Goal: Task Accomplishment & Management: Manage account settings

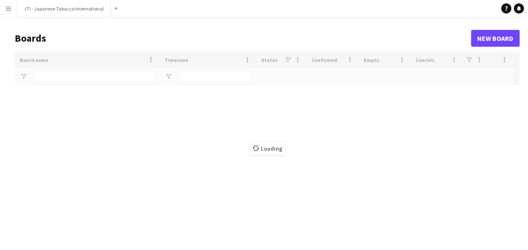
type input "***"
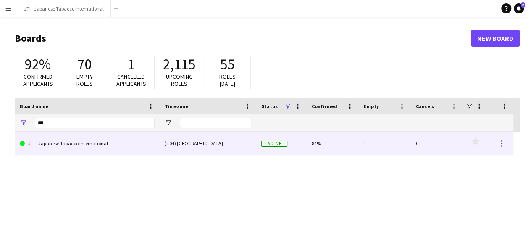
click at [88, 145] on link "JTI - Japanese Tabacco International" at bounding box center [87, 144] width 135 height 24
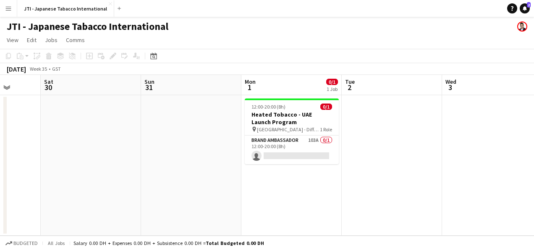
scroll to position [0, 366]
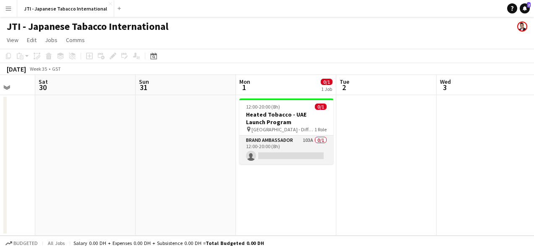
click at [280, 141] on app-card-role "Brand Ambassador 103A 0/1 12:00-20:00 (8h) single-neutral-actions" at bounding box center [287, 149] width 94 height 29
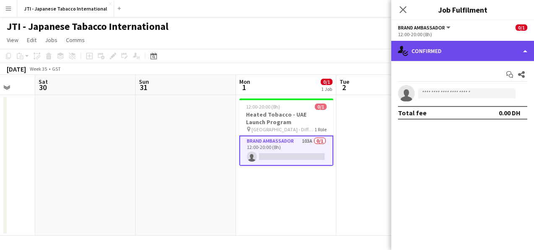
click at [462, 51] on div "single-neutral-actions-check-2 Confirmed" at bounding box center [463, 51] width 143 height 20
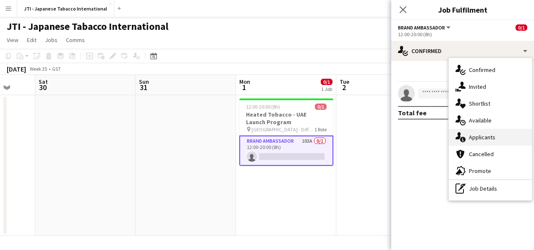
click at [479, 139] on div "single-neutral-actions-information Applicants" at bounding box center [490, 137] width 83 height 17
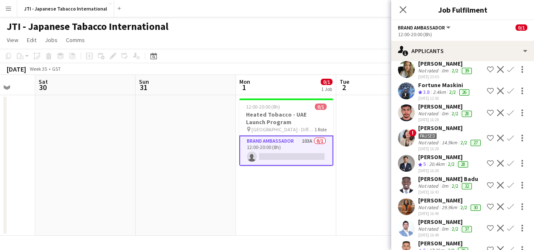
scroll to position [201, 0]
click at [442, 126] on div "[PERSON_NAME]" at bounding box center [451, 128] width 64 height 8
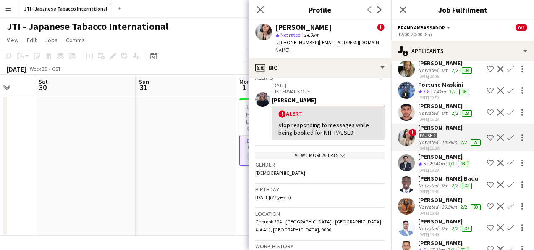
scroll to position [130, 0]
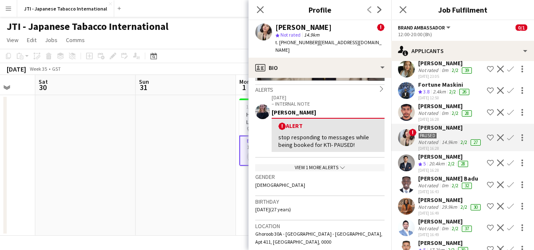
click at [343, 164] on div "View 1 more alerts chevron-down" at bounding box center [319, 167] width 129 height 7
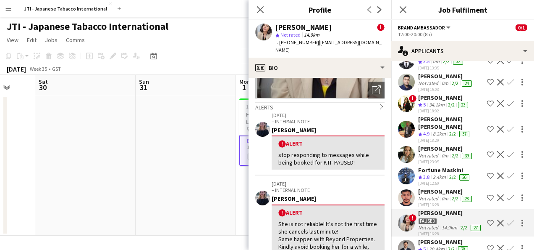
scroll to position [116, 0]
click at [433, 101] on div "34.1km" at bounding box center [437, 104] width 19 height 7
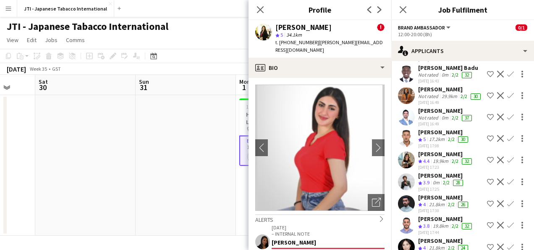
scroll to position [203, 0]
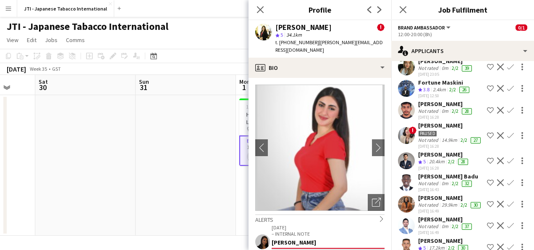
drag, startPoint x: 258, startPoint y: 7, endPoint x: 233, endPoint y: 13, distance: 25.2
click at [233, 13] on body "Menu Boards Boards Boards All jobs Status Workforce Workforce My Workforce Recr…" at bounding box center [267, 125] width 534 height 250
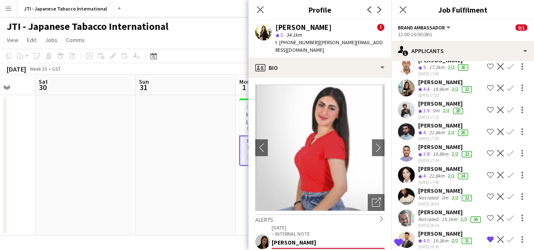
scroll to position [395, 0]
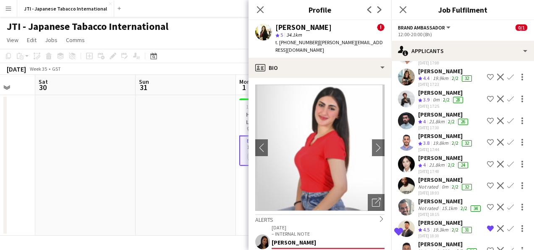
click at [434, 103] on div "0m" at bounding box center [437, 99] width 10 height 7
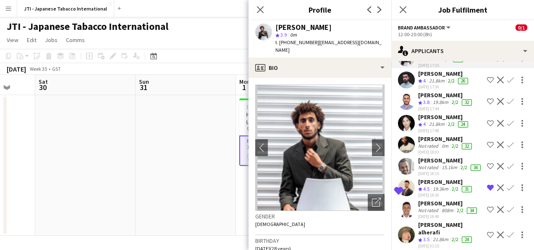
scroll to position [453, 0]
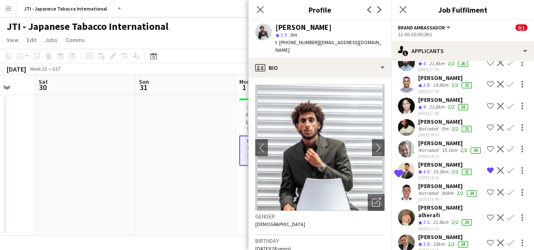
click at [428, 132] on div "Not rated" at bounding box center [430, 128] width 22 height 7
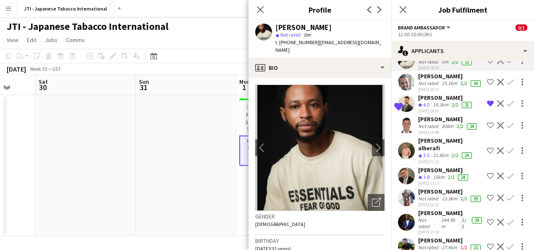
scroll to position [522, 0]
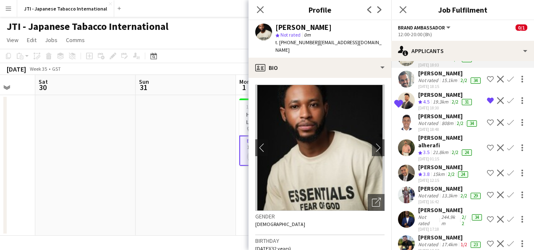
click at [428, 126] on div "Not rated" at bounding box center [430, 123] width 22 height 7
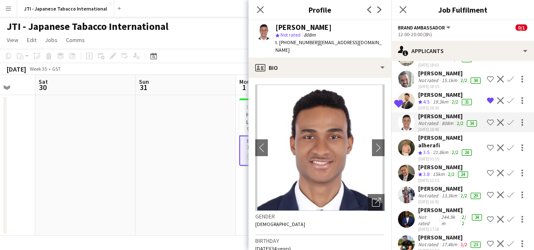
click at [427, 155] on span "3.5" at bounding box center [427, 152] width 6 height 6
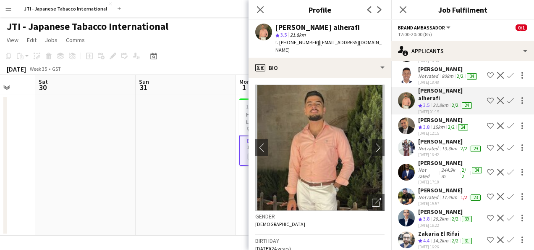
scroll to position [571, 0]
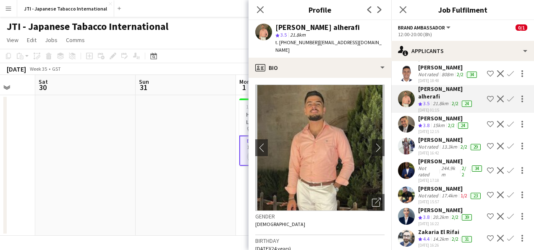
click at [427, 150] on div "Not rated" at bounding box center [430, 146] width 22 height 7
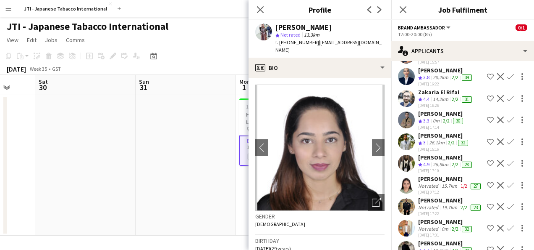
scroll to position [711, 0]
click at [427, 173] on div "[DATE] 17:10" at bounding box center [446, 169] width 55 height 5
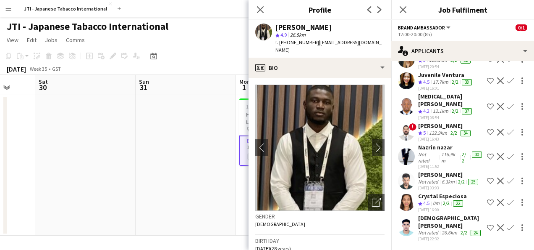
scroll to position [2237, 0]
click at [262, 8] on icon at bounding box center [260, 9] width 8 height 8
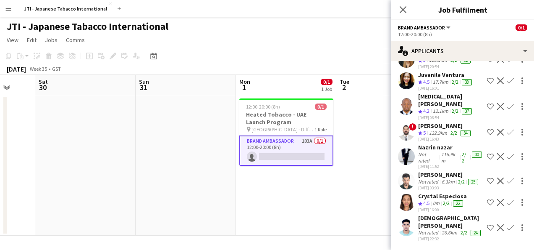
click at [351, 140] on app-date-cell at bounding box center [387, 165] width 100 height 140
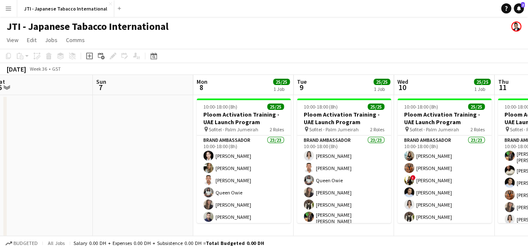
scroll to position [0, 308]
drag, startPoint x: 233, startPoint y: 176, endPoint x: 206, endPoint y: 123, distance: 59.6
click at [206, 123] on h3 "Ploom Activation Training - UAE Launch Program" at bounding box center [244, 118] width 94 height 15
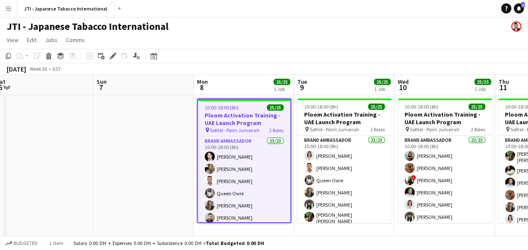
click at [164, 137] on app-date-cell at bounding box center [143, 167] width 100 height 145
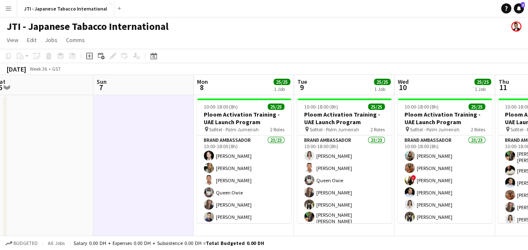
drag, startPoint x: 164, startPoint y: 137, endPoint x: 137, endPoint y: 134, distance: 27.2
click at [137, 134] on app-date-cell at bounding box center [143, 167] width 100 height 145
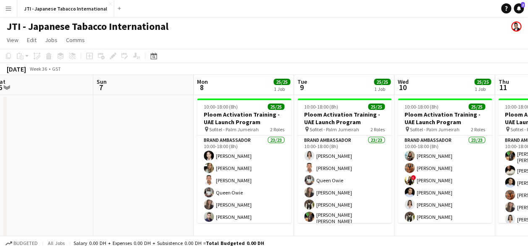
click at [137, 134] on app-date-cell at bounding box center [143, 167] width 100 height 145
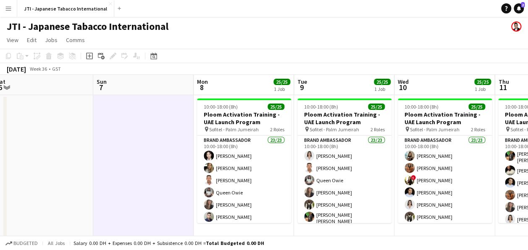
click at [245, 32] on div "JTI - Japanese Tabacco International" at bounding box center [264, 25] width 528 height 16
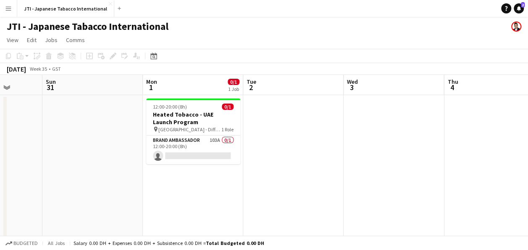
scroll to position [0, 360]
click at [204, 142] on app-card-role "Brand Ambassador 103A 0/1 12:00-20:00 (8h) single-neutral-actions" at bounding box center [193, 149] width 94 height 29
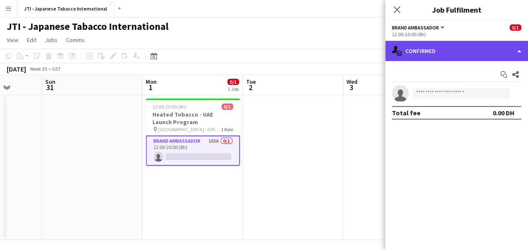
click at [462, 45] on div "single-neutral-actions-check-2 Confirmed" at bounding box center [456, 51] width 143 height 20
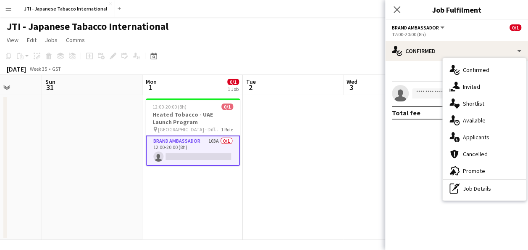
drag, startPoint x: 473, startPoint y: 148, endPoint x: 478, endPoint y: 155, distance: 9.1
click at [478, 155] on div "cancellation Cancelled" at bounding box center [484, 153] width 83 height 17
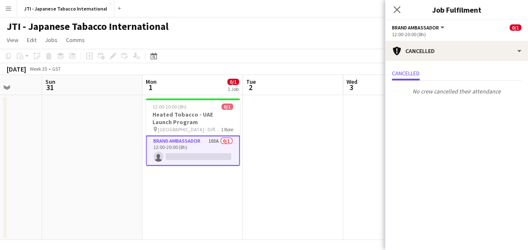
click at [478, 155] on mat-expansion-panel "Cancellations Cancellations Cancelled No crew cancelled their attendance" at bounding box center [456, 155] width 143 height 189
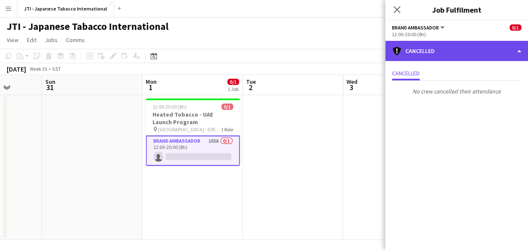
click at [440, 55] on div "cancellation Cancelled" at bounding box center [456, 51] width 143 height 20
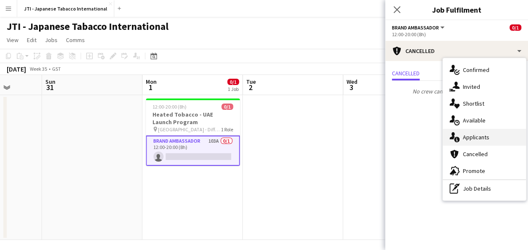
click at [492, 137] on div "single-neutral-actions-information Applicants" at bounding box center [484, 137] width 83 height 17
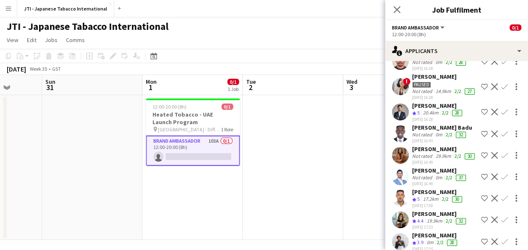
scroll to position [210, 0]
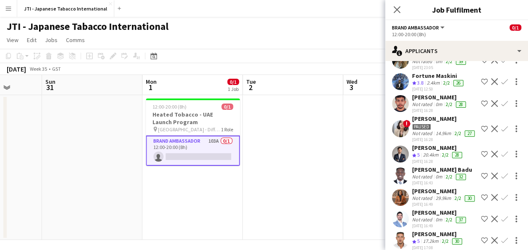
click at [436, 79] on div "2.4km" at bounding box center [433, 82] width 16 height 7
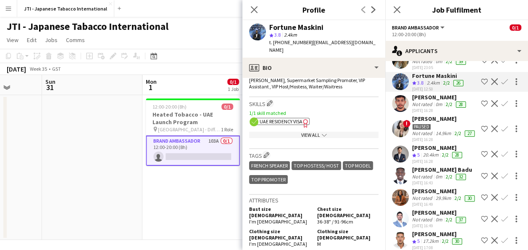
scroll to position [294, 0]
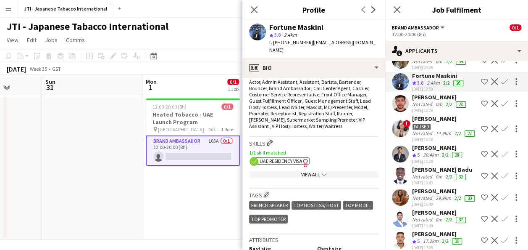
click at [281, 158] on span "UAE Residency Visa" at bounding box center [281, 161] width 43 height 6
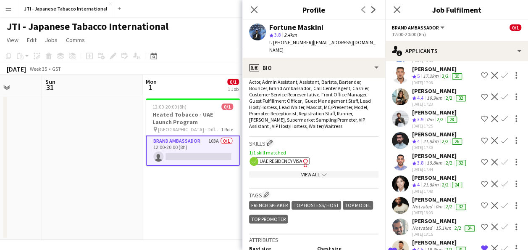
scroll to position [378, 0]
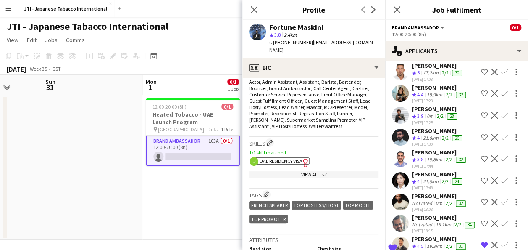
click at [430, 69] on div "[PERSON_NAME]" at bounding box center [438, 66] width 52 height 8
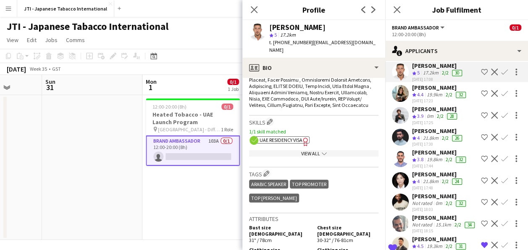
scroll to position [420, 0]
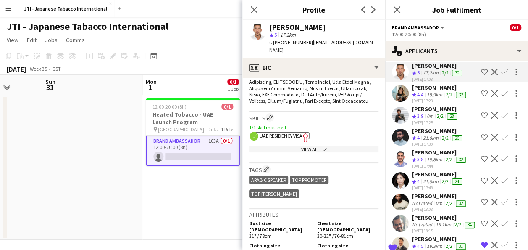
click at [288, 132] on span "UAE Residency Visa" at bounding box center [281, 135] width 43 height 6
click at [372, 8] on icon at bounding box center [373, 9] width 4 height 7
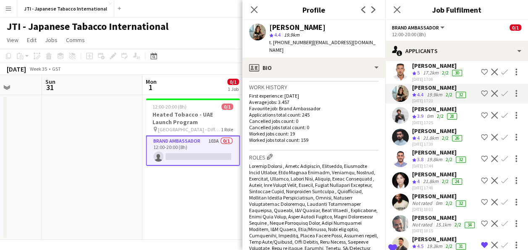
scroll to position [462, 0]
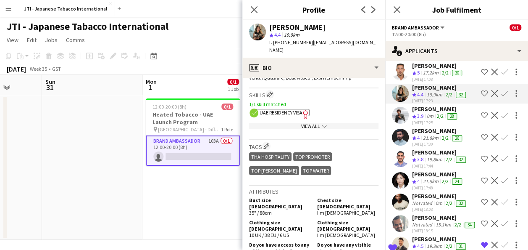
click at [297, 109] on span "UAE Residency Visa" at bounding box center [281, 112] width 43 height 6
click at [374, 11] on icon "Next" at bounding box center [373, 9] width 7 height 7
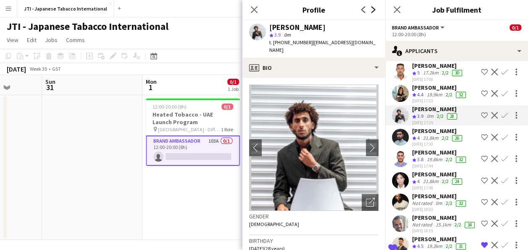
click at [376, 7] on icon "Next" at bounding box center [373, 9] width 7 height 7
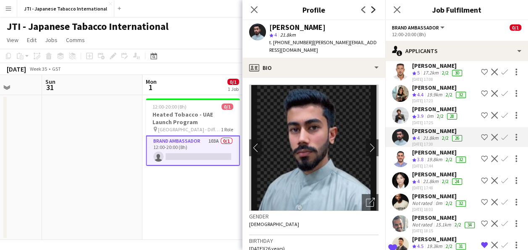
click at [373, 10] on icon "Next" at bounding box center [373, 9] width 7 height 7
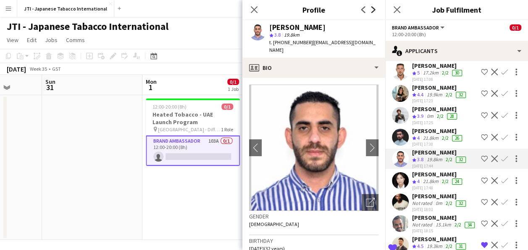
click at [373, 10] on icon "Next" at bounding box center [373, 9] width 7 height 7
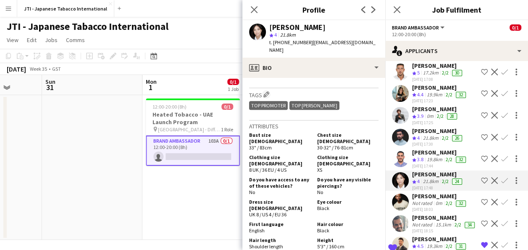
scroll to position [327, 0]
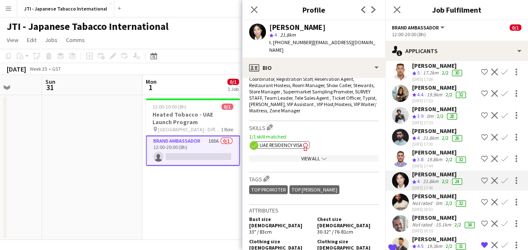
click at [303, 142] on icon "Freelancer has uploaded a photo validation of skill. Click to see" at bounding box center [305, 146] width 9 height 9
